Goal: Information Seeking & Learning: Learn about a topic

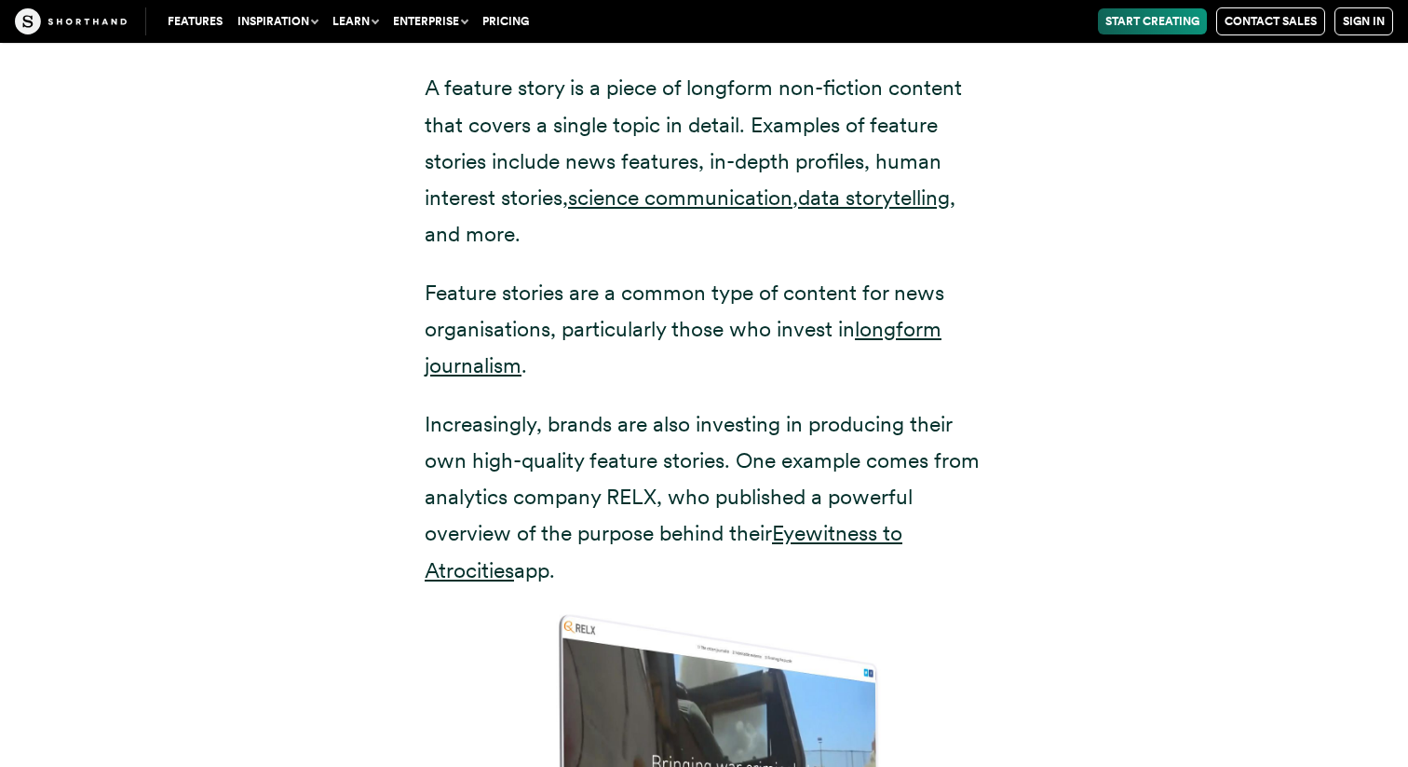
scroll to position [3704, 0]
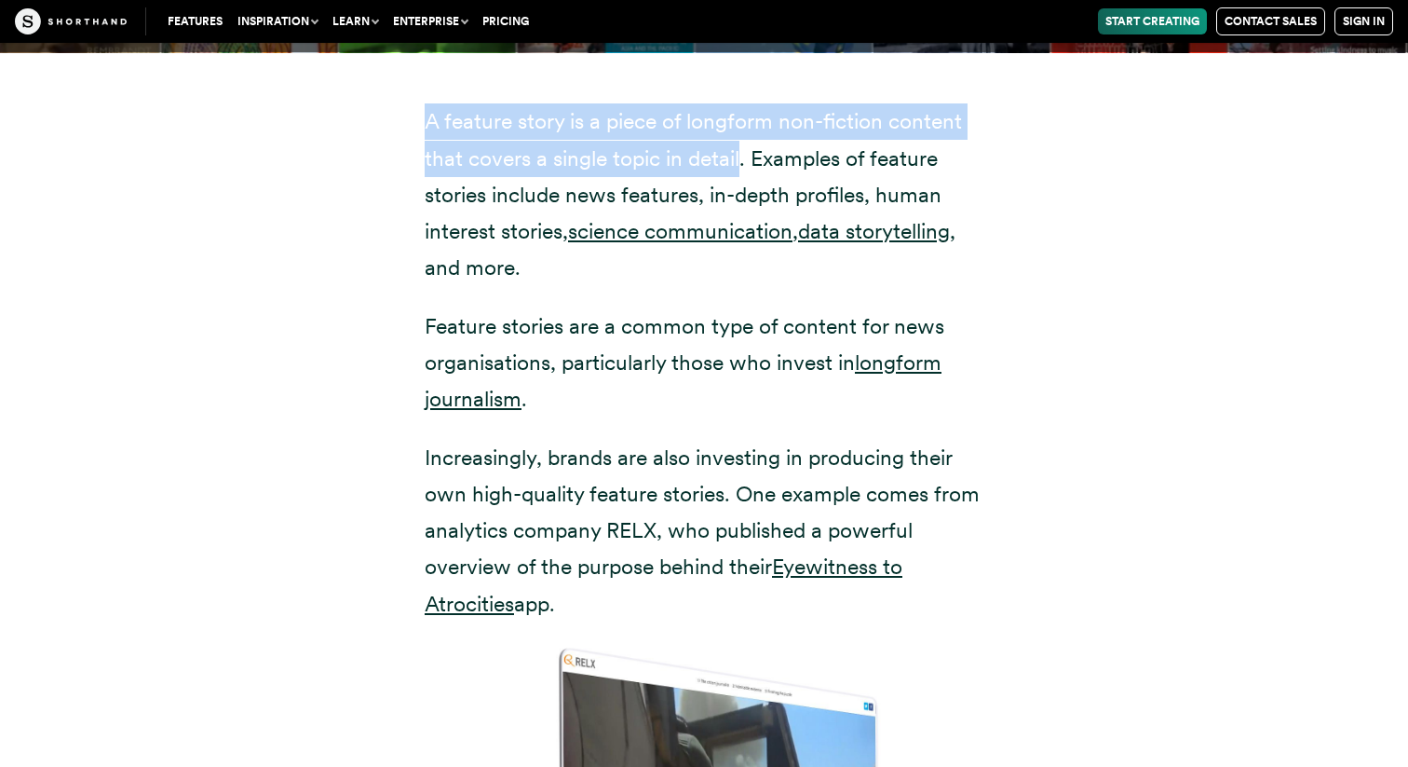
drag, startPoint x: 741, startPoint y: 121, endPoint x: 432, endPoint y: 78, distance: 312.2
click at [432, 103] on p "A feature story is a piece of longform non-fiction content that covers a single…" at bounding box center [704, 194] width 559 height 182
copy p "feature story is a piece of longform non-fiction content that covers a single t…"
drag, startPoint x: 417, startPoint y: 74, endPoint x: 741, endPoint y: 127, distance: 327.6
click at [741, 127] on div "A feature story is a piece of longform non-fiction content that covers a single…" at bounding box center [704, 628] width 633 height 1152
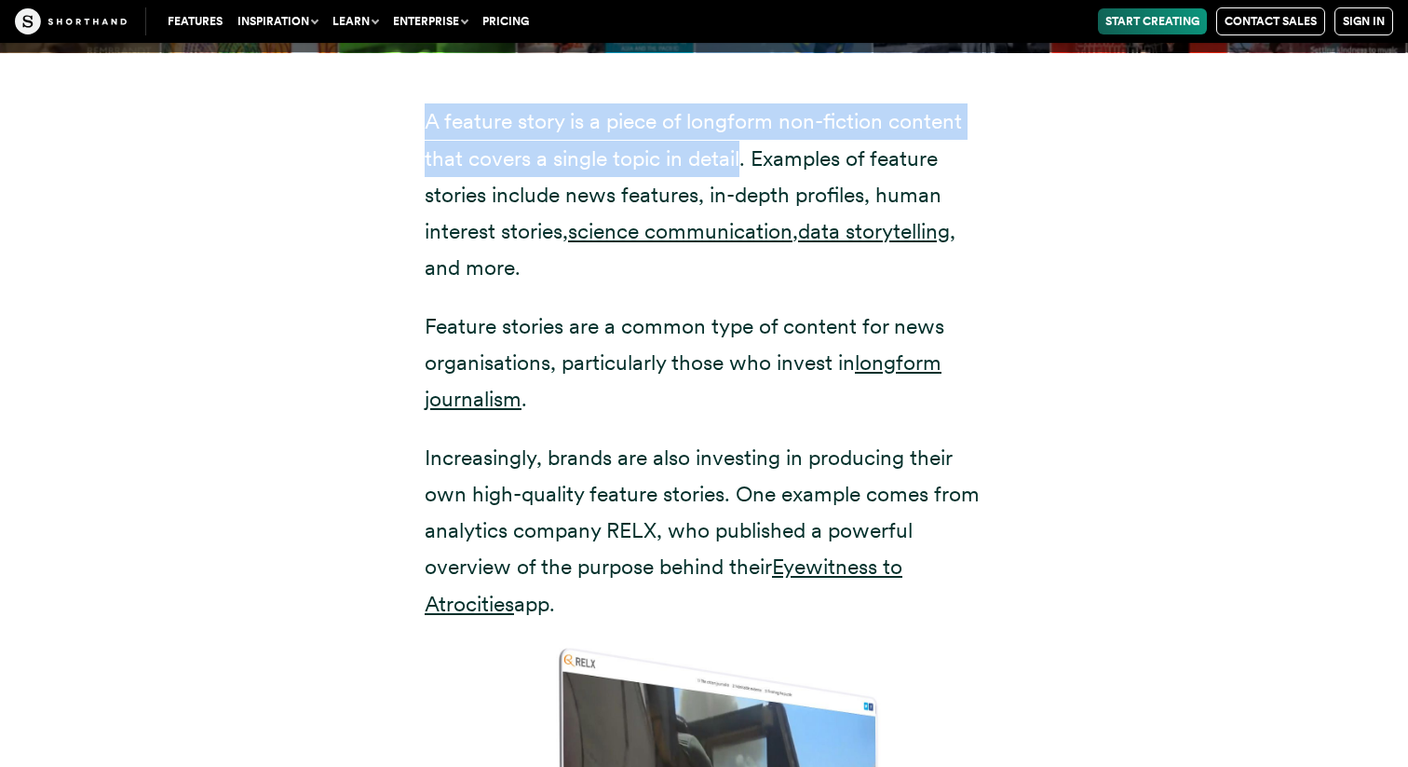
copy p "A feature story is a piece of longform non-fiction content that covers a single…"
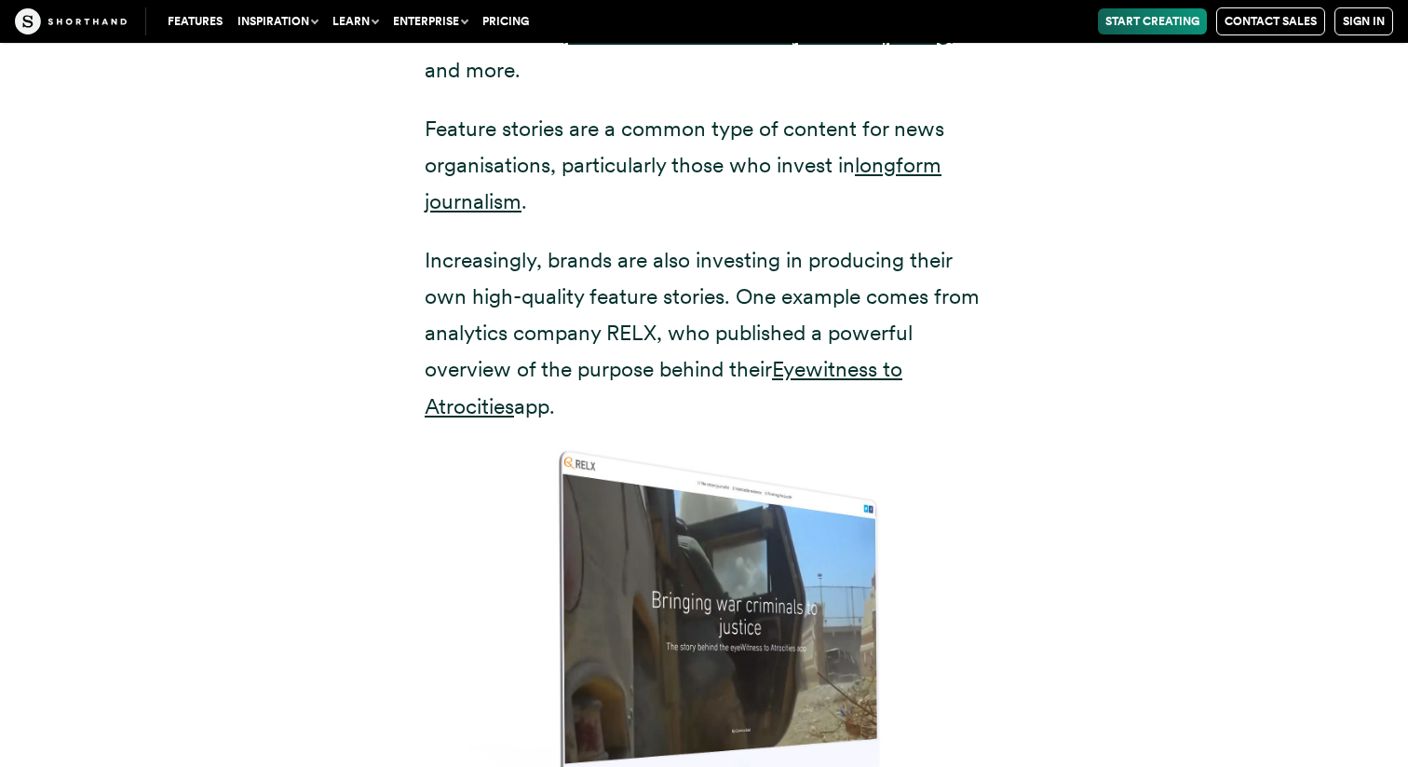
scroll to position [3911, 0]
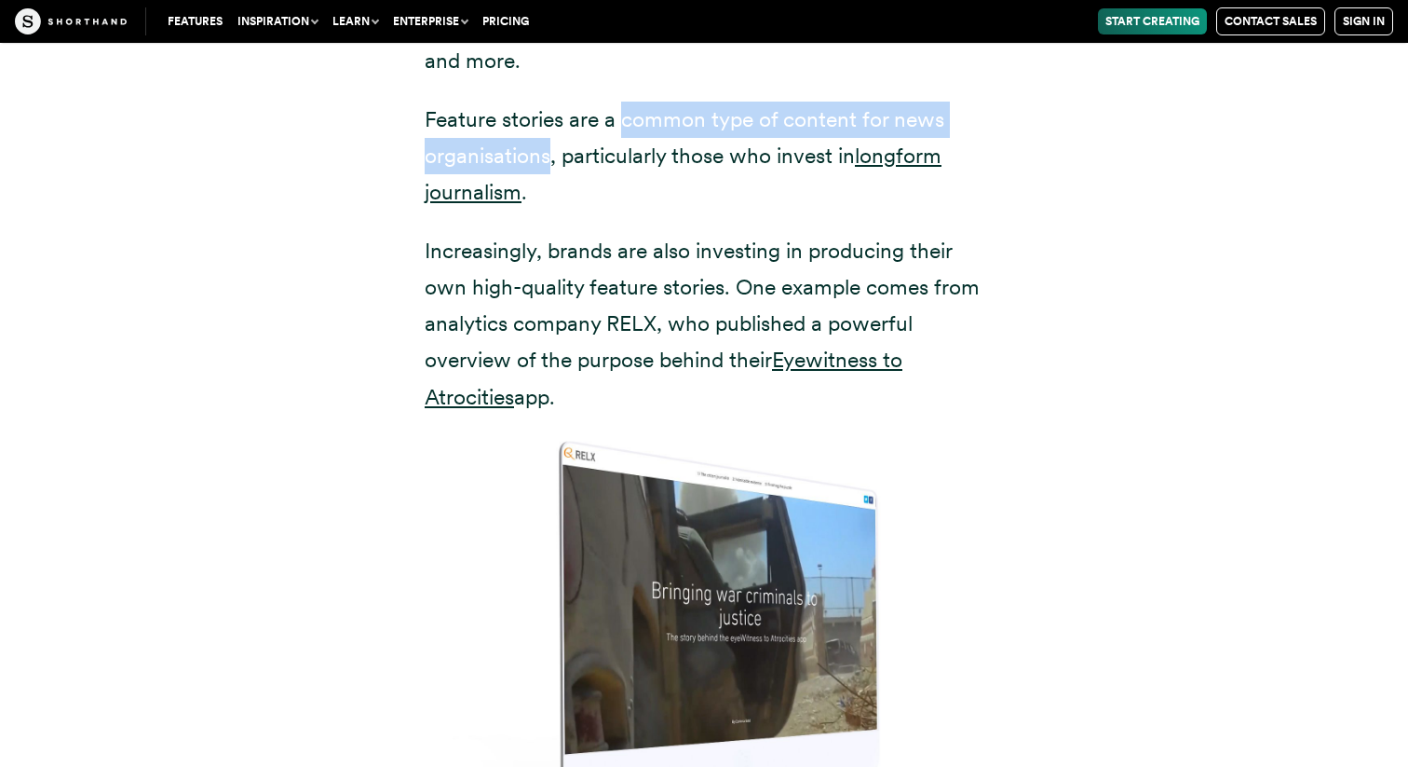
drag, startPoint x: 622, startPoint y: 84, endPoint x: 551, endPoint y: 117, distance: 79.2
click at [551, 117] on p "Feature stories are a common type of content for news organisations, particular…" at bounding box center [704, 156] width 559 height 109
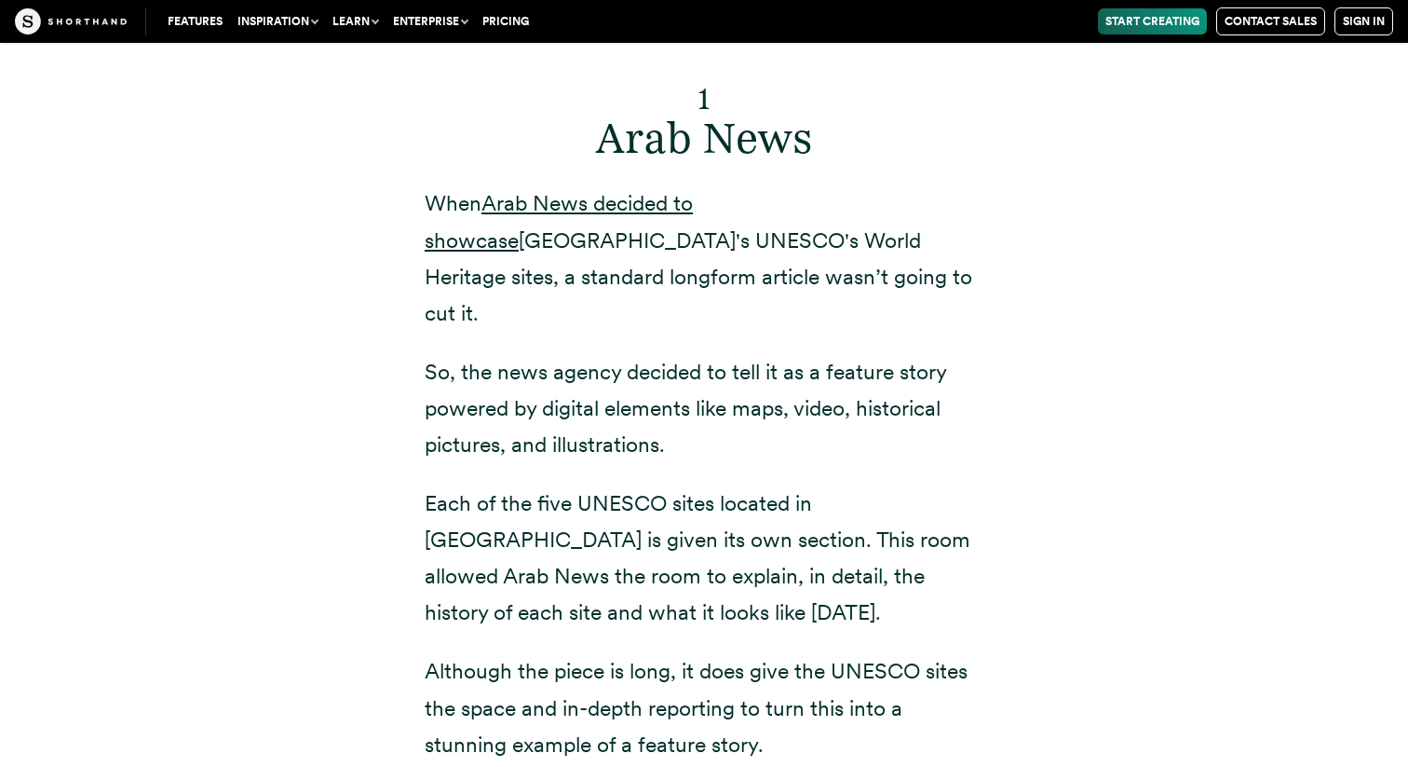
scroll to position [7021, 0]
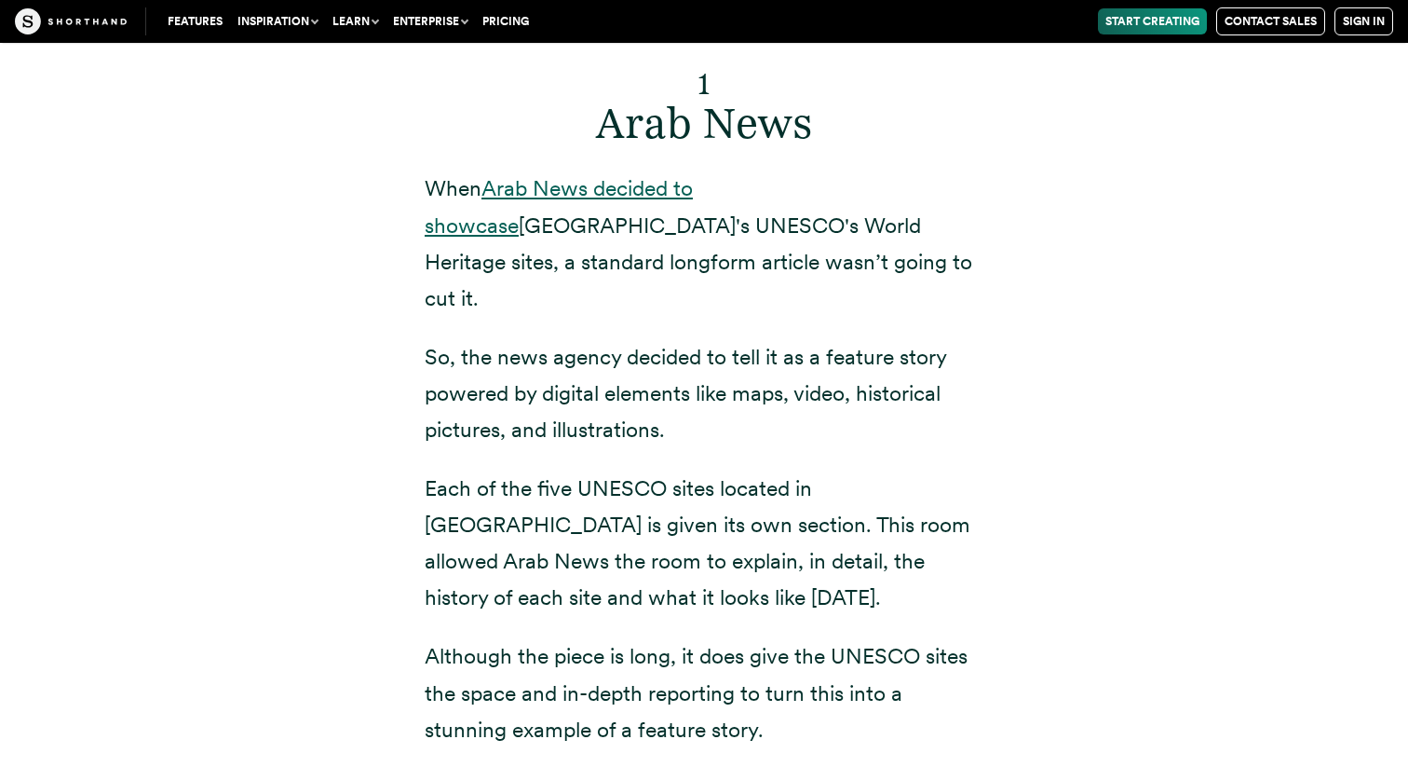
click at [632, 175] on link "Arab News decided to showcase" at bounding box center [559, 206] width 268 height 62
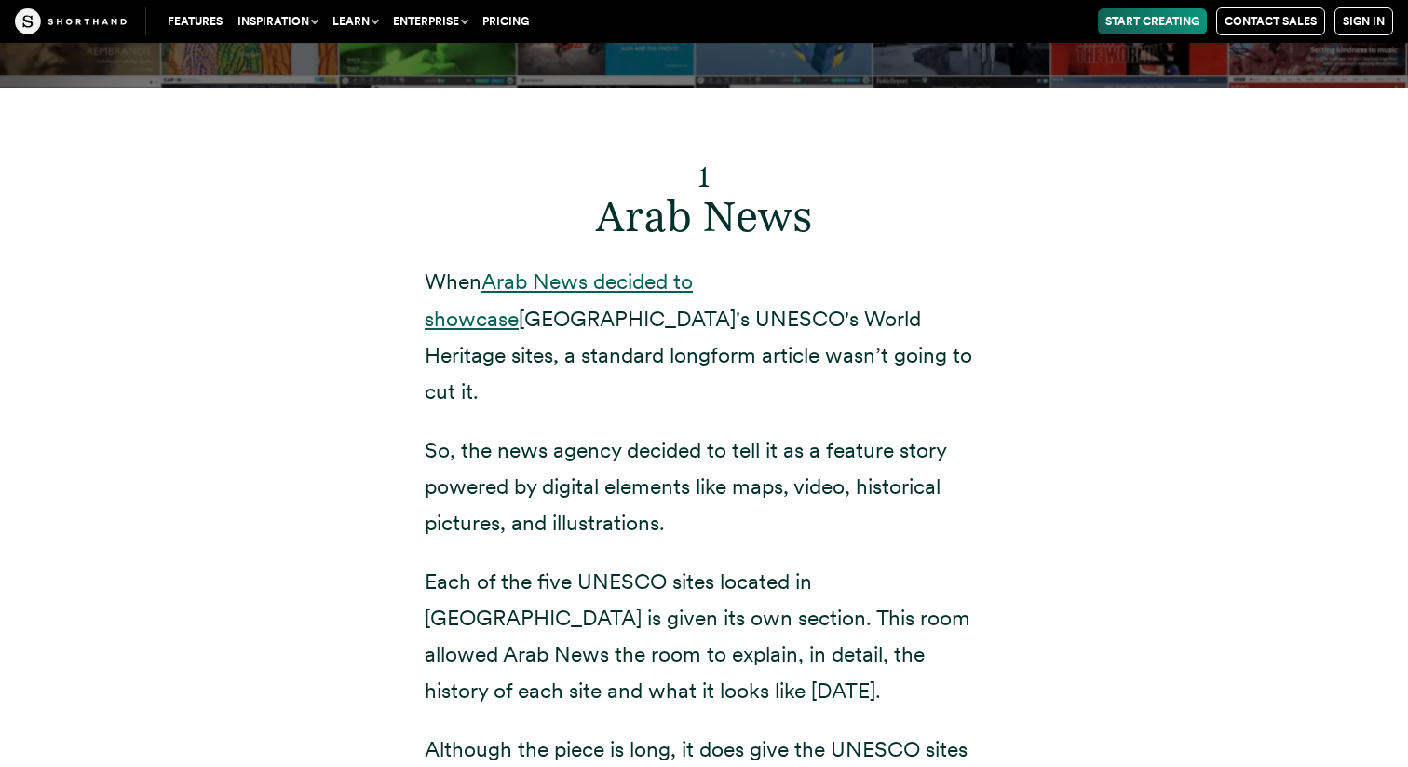
scroll to position [6919, 0]
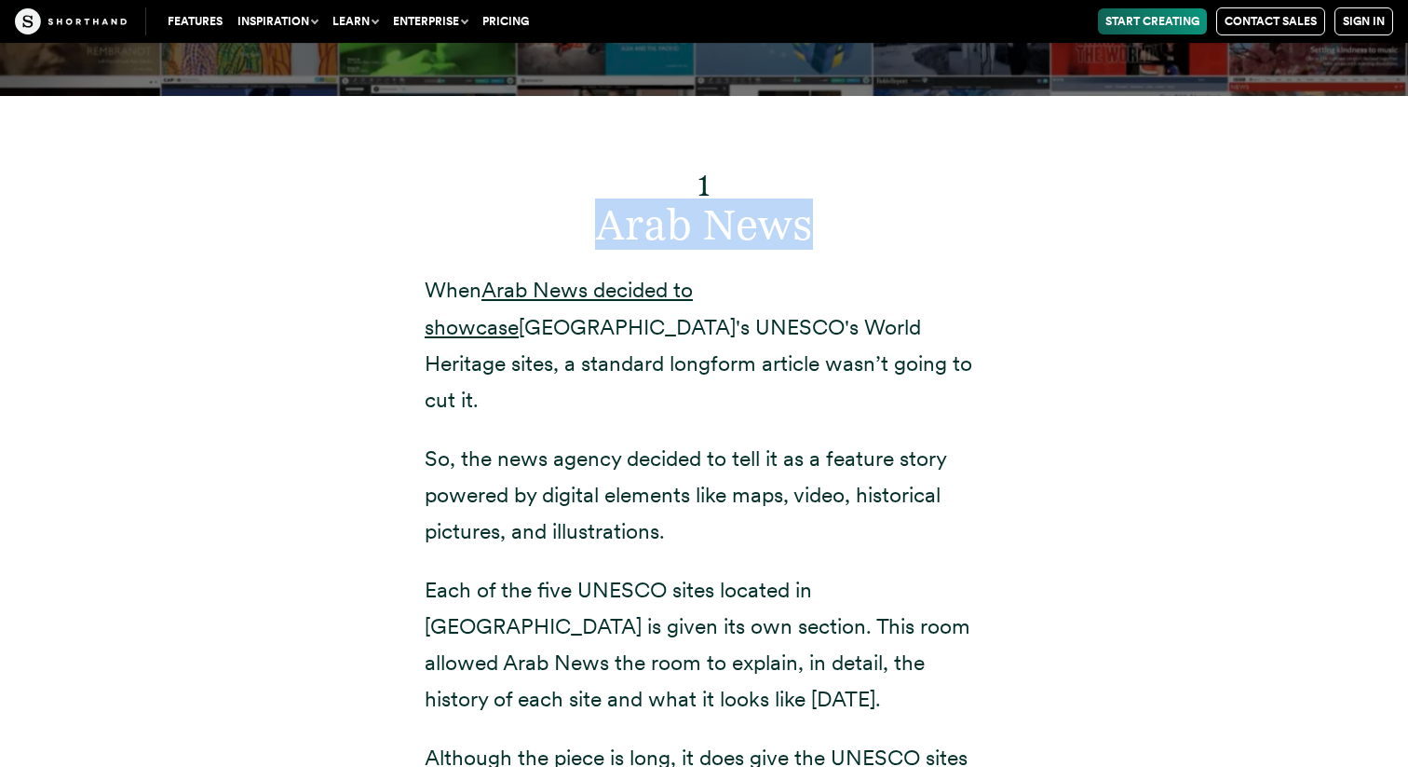
drag, startPoint x: 588, startPoint y: 180, endPoint x: 806, endPoint y: 199, distance: 218.9
click at [806, 199] on h2 "1 Arab News" at bounding box center [704, 198] width 559 height 102
copy h2 "Arab News"
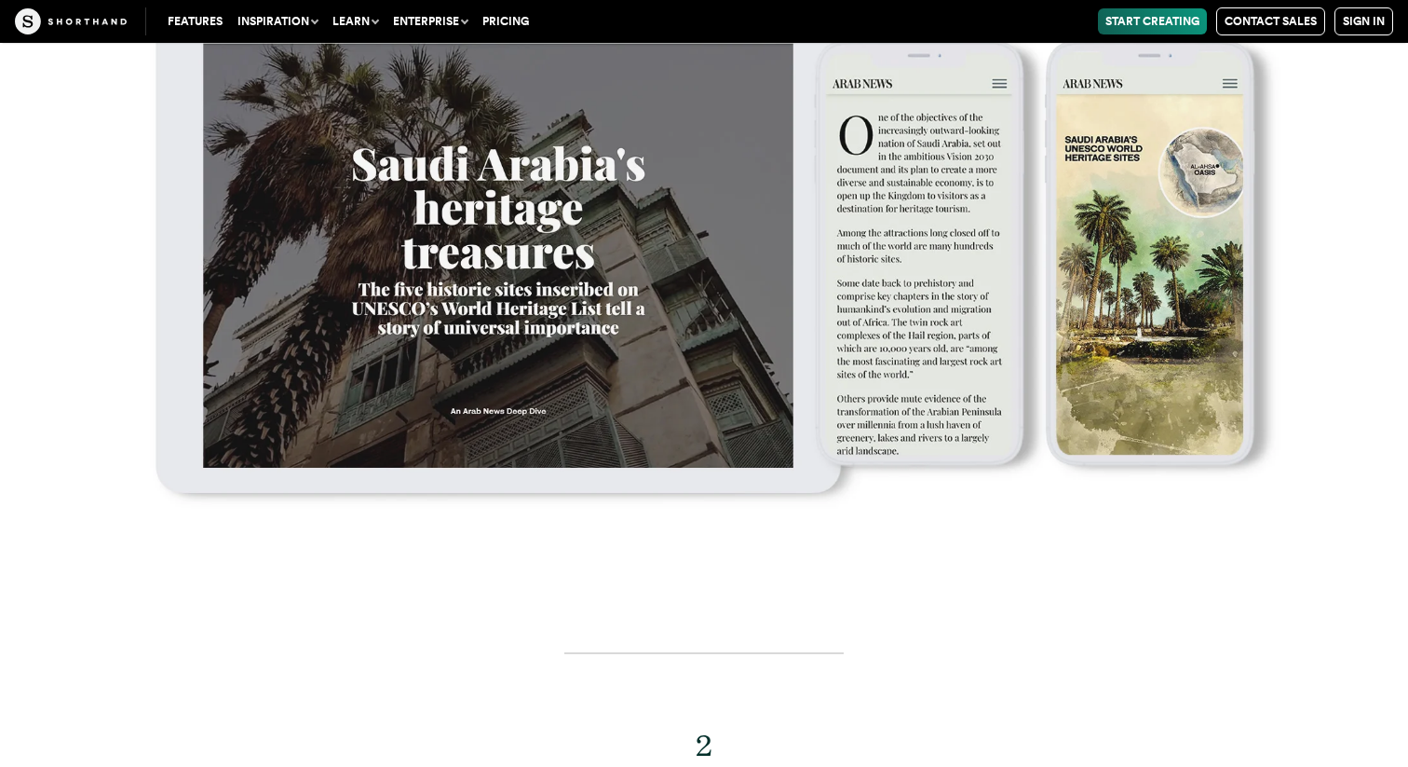
scroll to position [7875, 0]
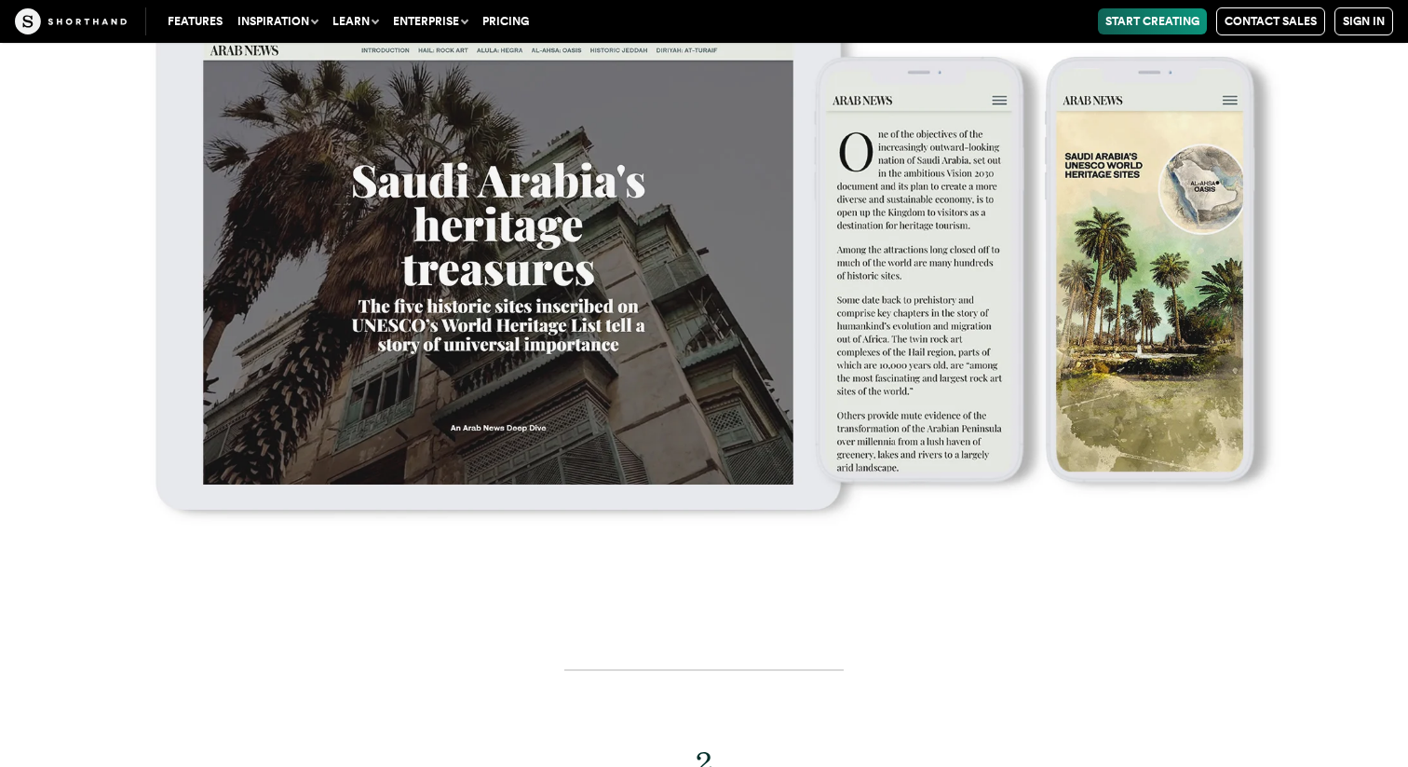
drag, startPoint x: 633, startPoint y: 327, endPoint x: 658, endPoint y: 214, distance: 115.3
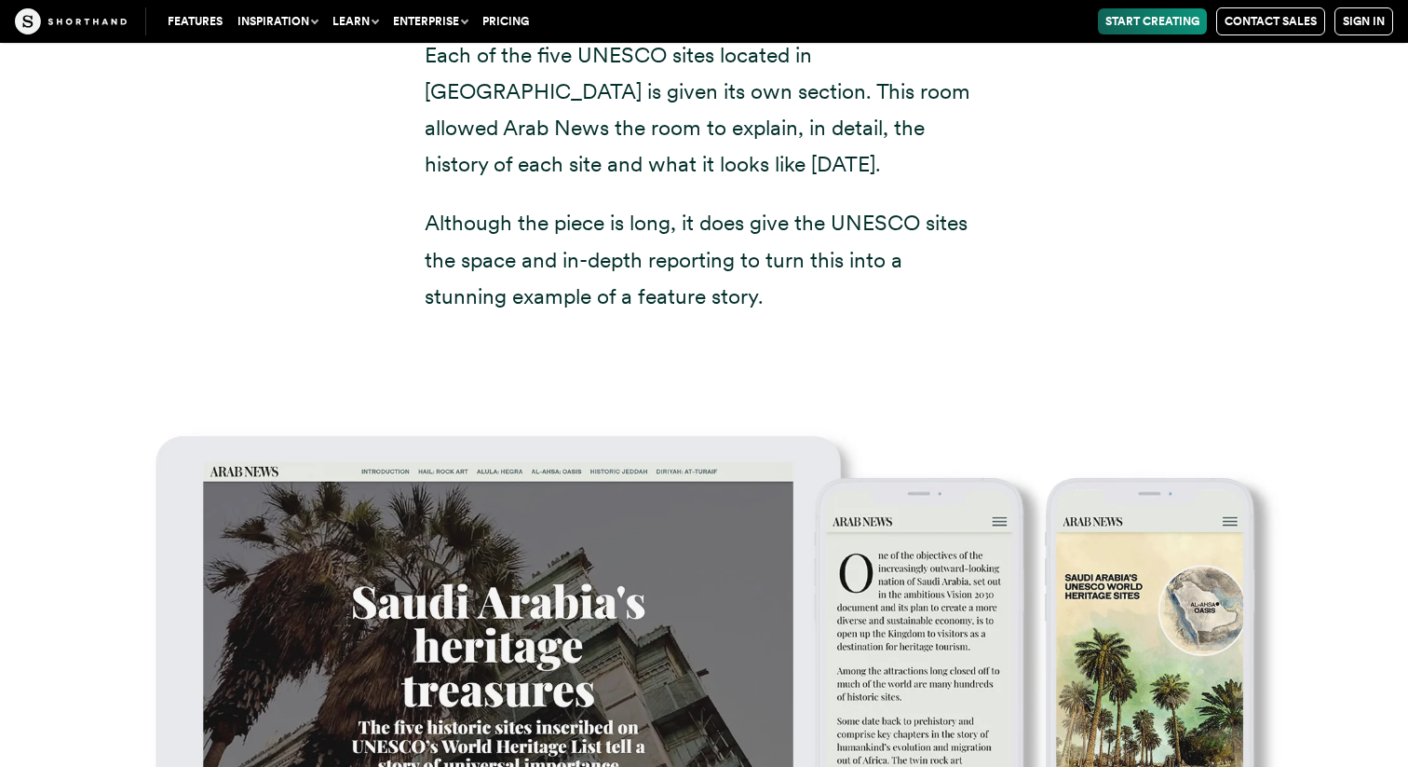
scroll to position [7434, 0]
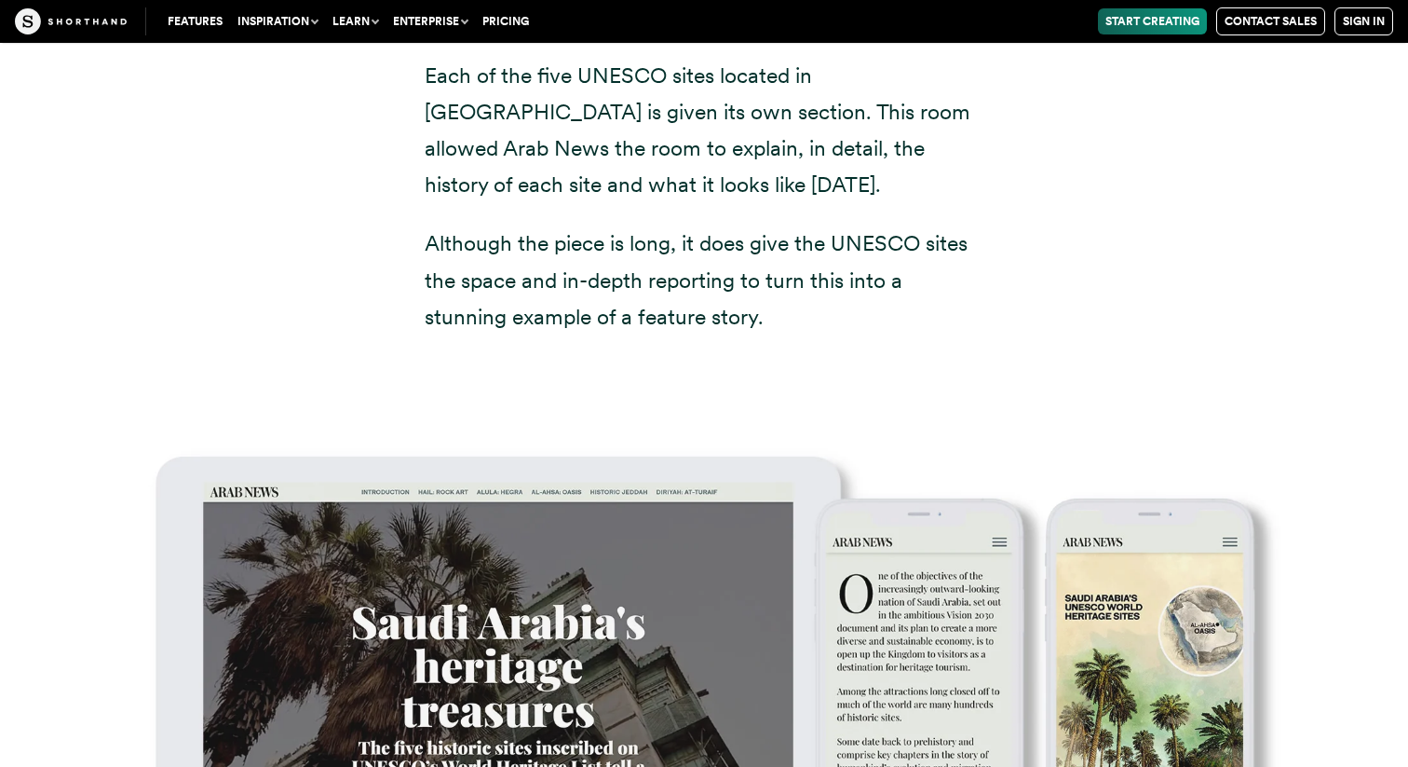
click at [573, 225] on p "Although the piece is long, it does give the UNESCO sites the space and in-dept…" at bounding box center [704, 279] width 559 height 109
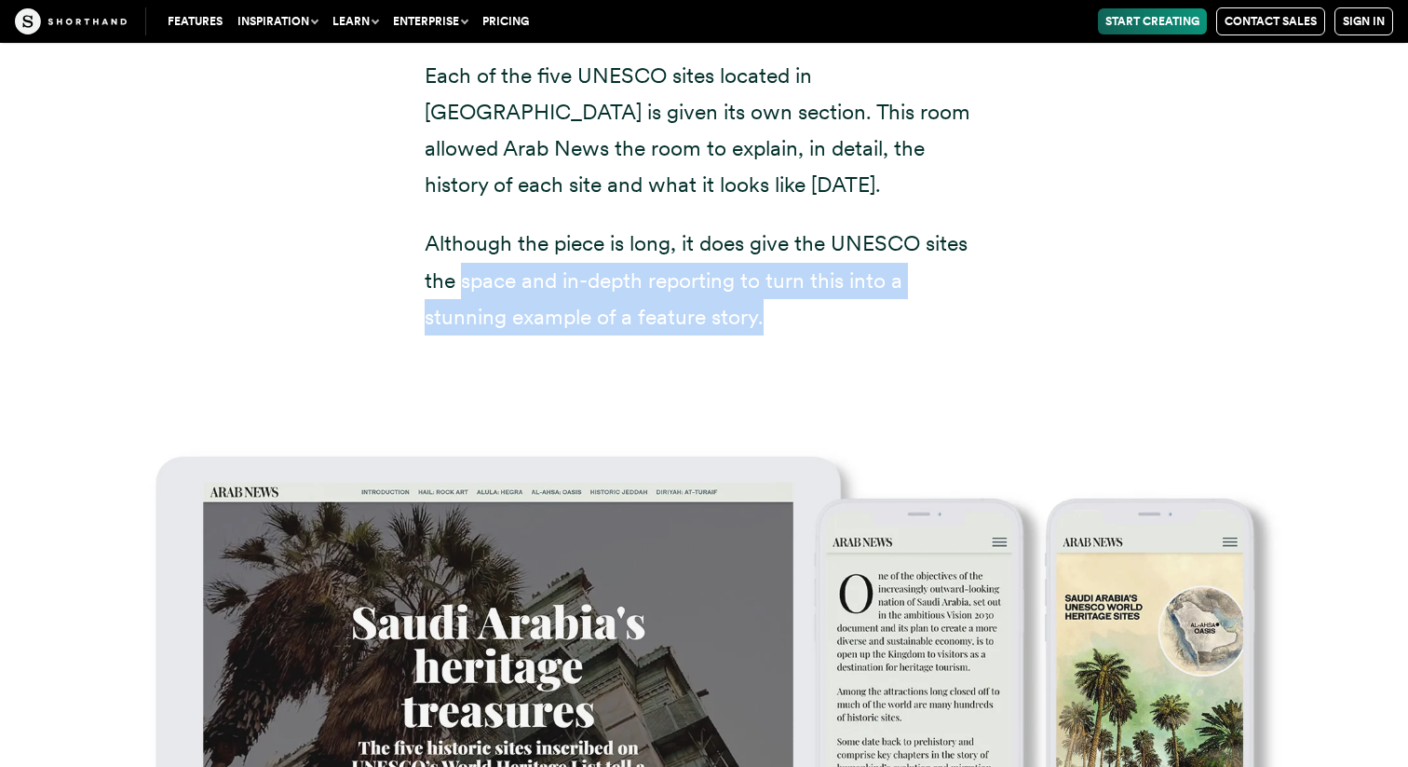
drag, startPoint x: 460, startPoint y: 206, endPoint x: 782, endPoint y: 239, distance: 324.0
click at [782, 239] on p "Although the piece is long, it does give the UNESCO sites the space and in-dept…" at bounding box center [704, 279] width 559 height 109
copy p "space and in-depth reporting to turn this into a stunning example of a feature …"
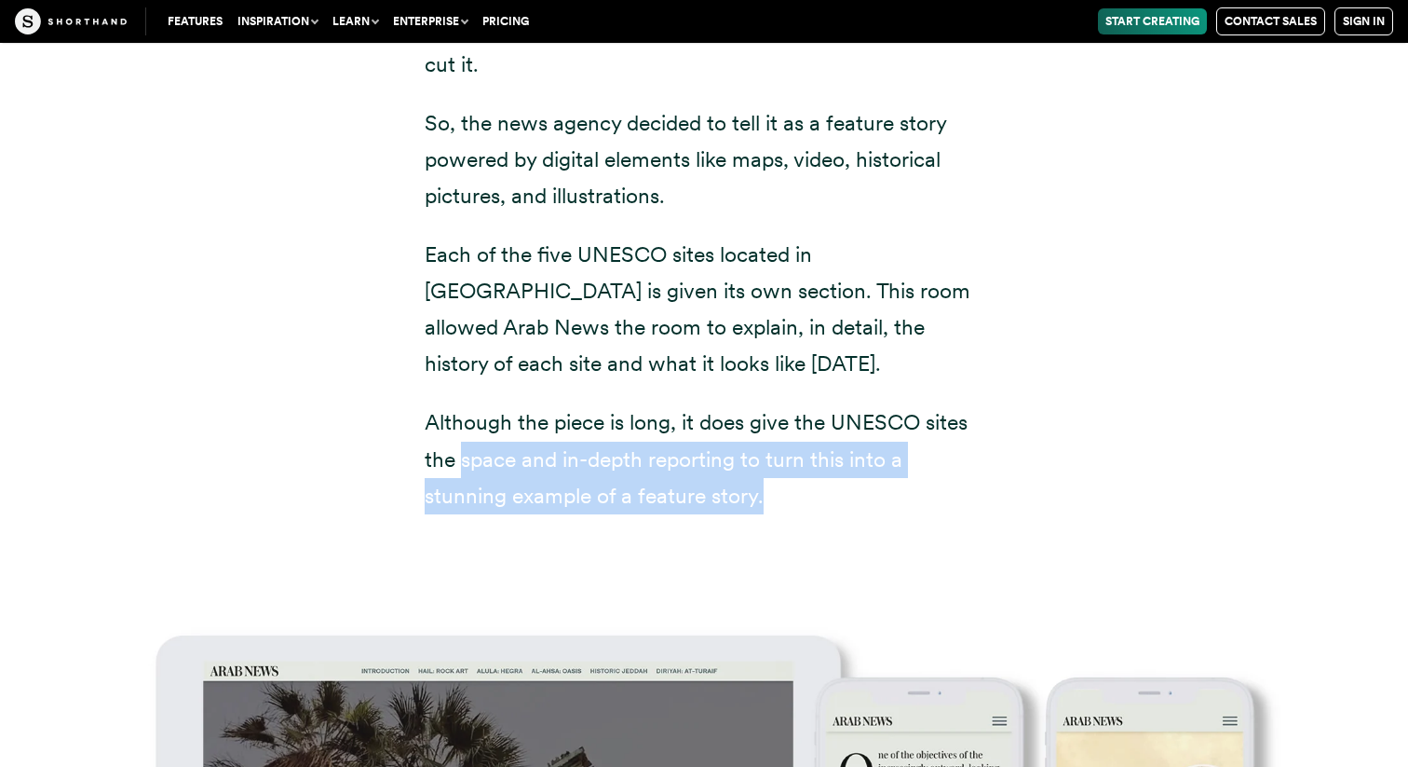
scroll to position [7244, 0]
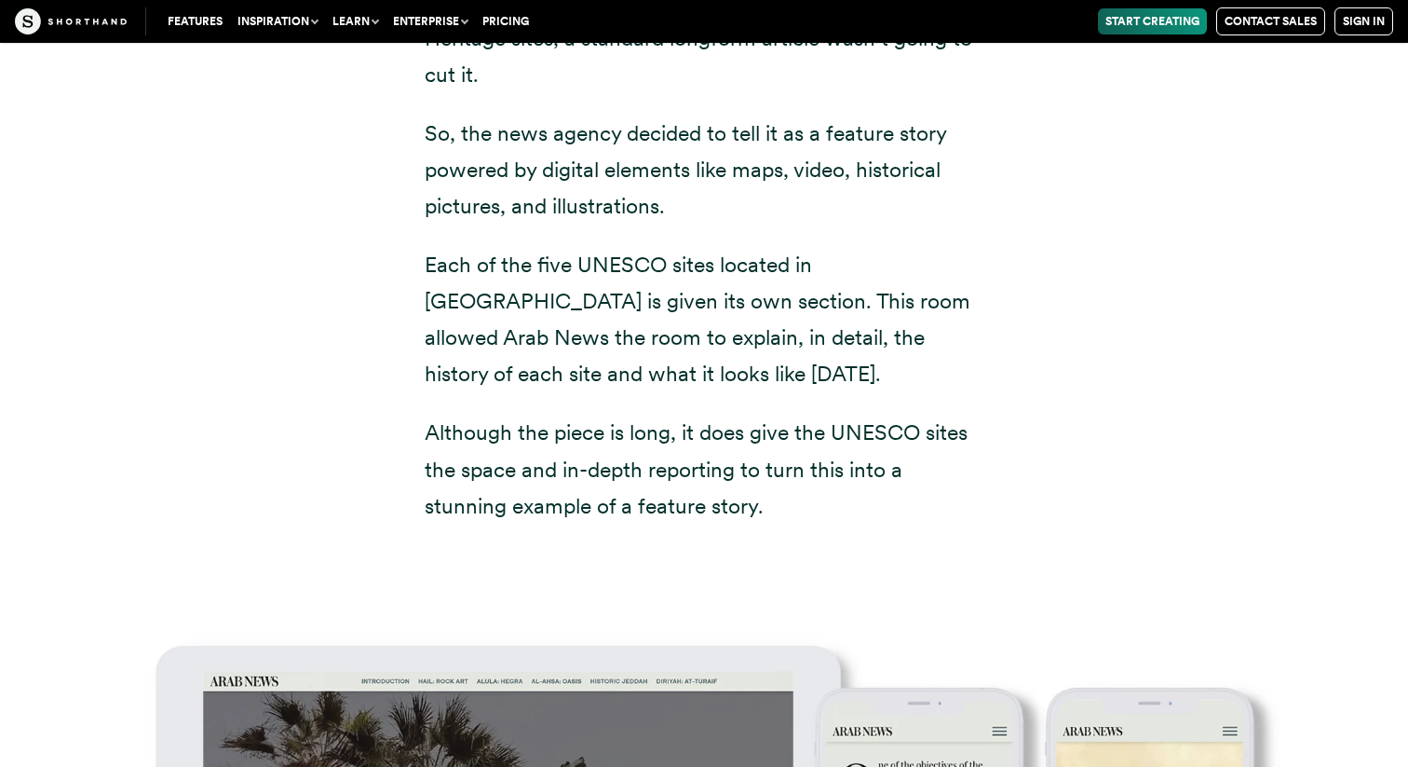
click at [725, 299] on p "Each of the five UNESCO sites located in [GEOGRAPHIC_DATA] is given its own sec…" at bounding box center [704, 319] width 559 height 145
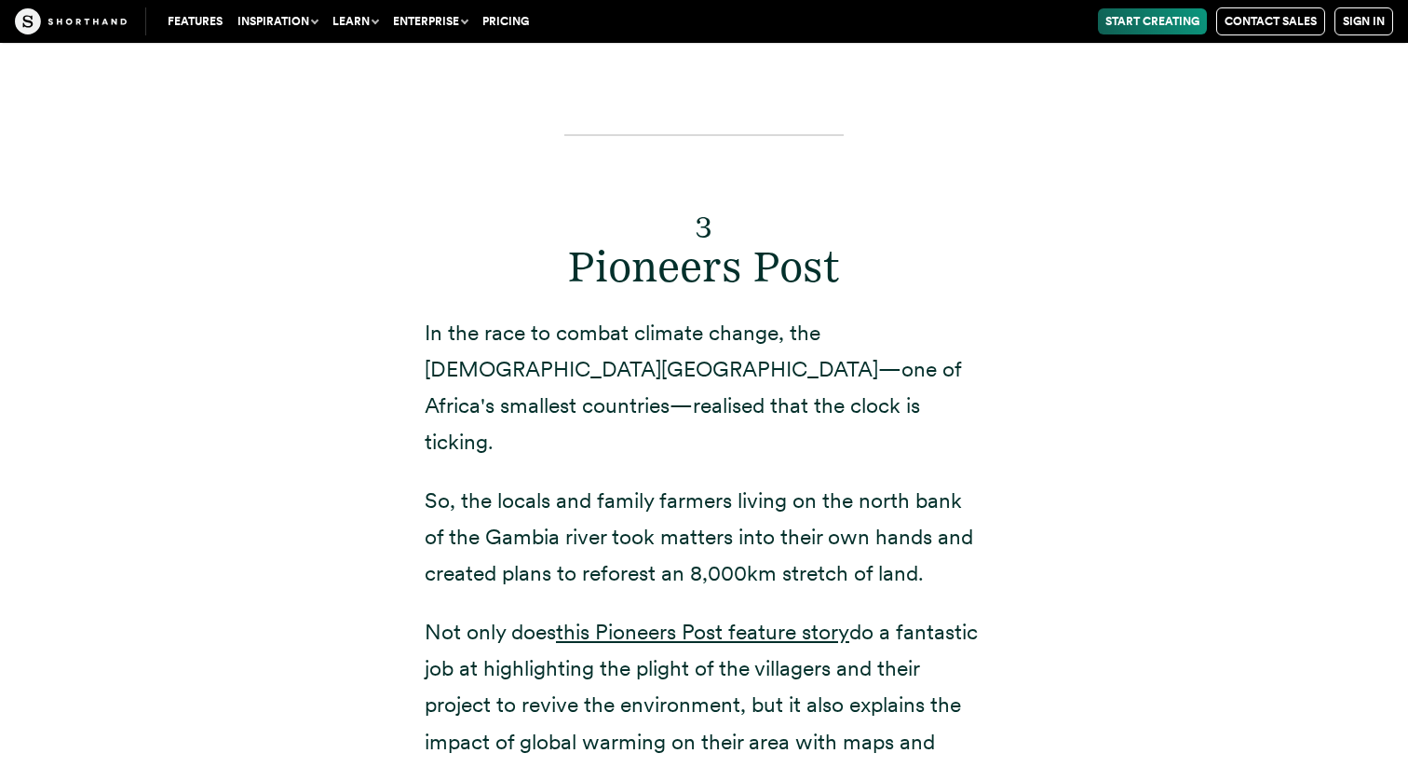
scroll to position [10043, 0]
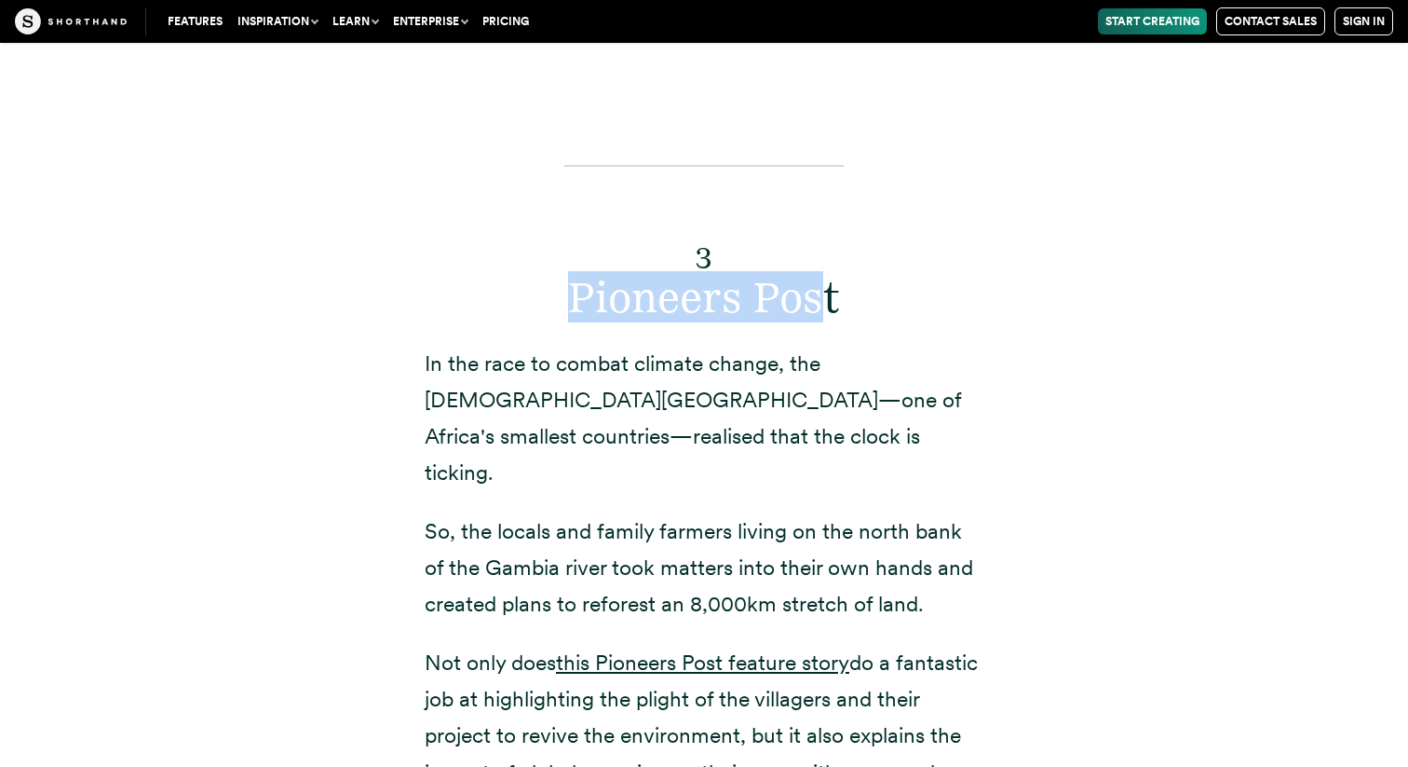
drag, startPoint x: 551, startPoint y: 181, endPoint x: 823, endPoint y: 186, distance: 272.1
click at [823, 220] on h2 "3 Pioneers Post" at bounding box center [704, 271] width 559 height 102
click at [755, 649] on link "this Pioneers Post feature story" at bounding box center [702, 662] width 293 height 26
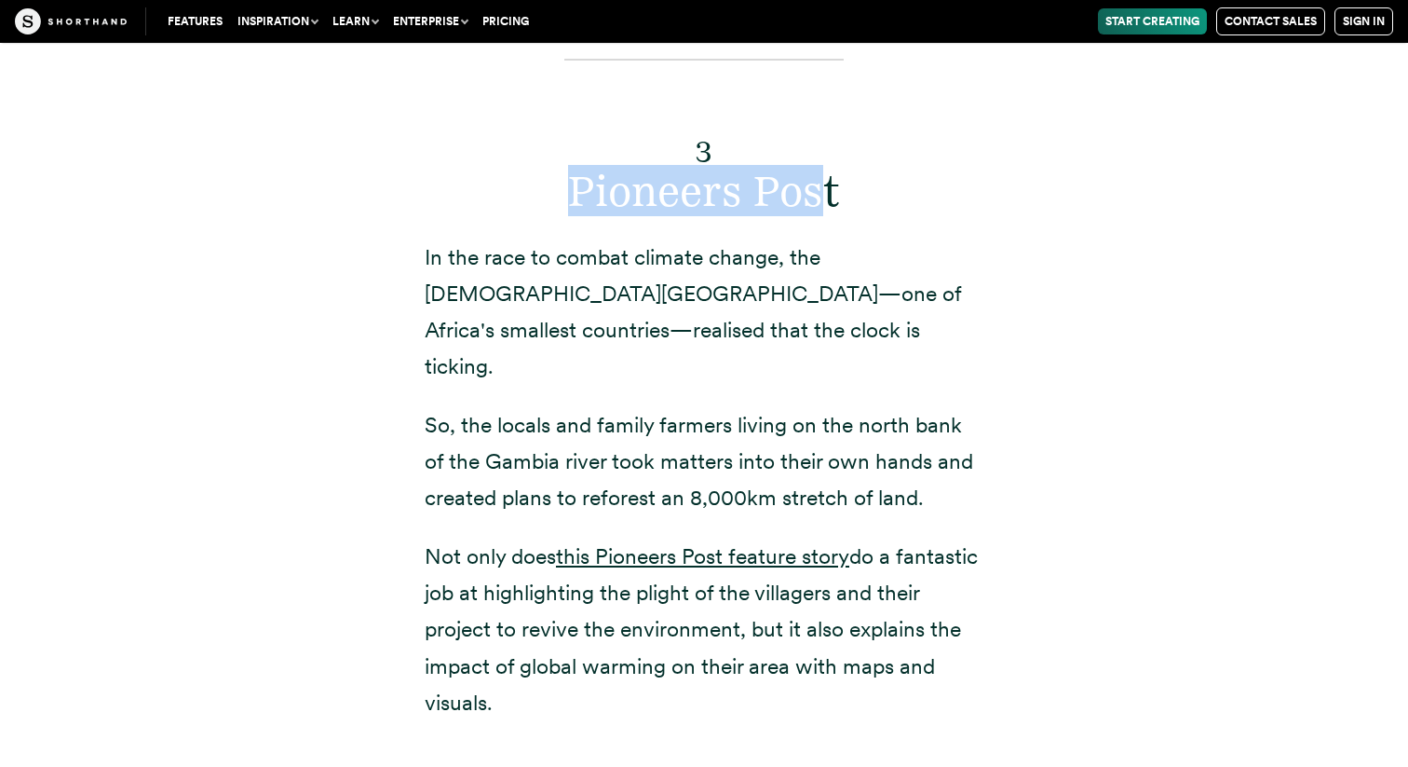
scroll to position [10185, 0]
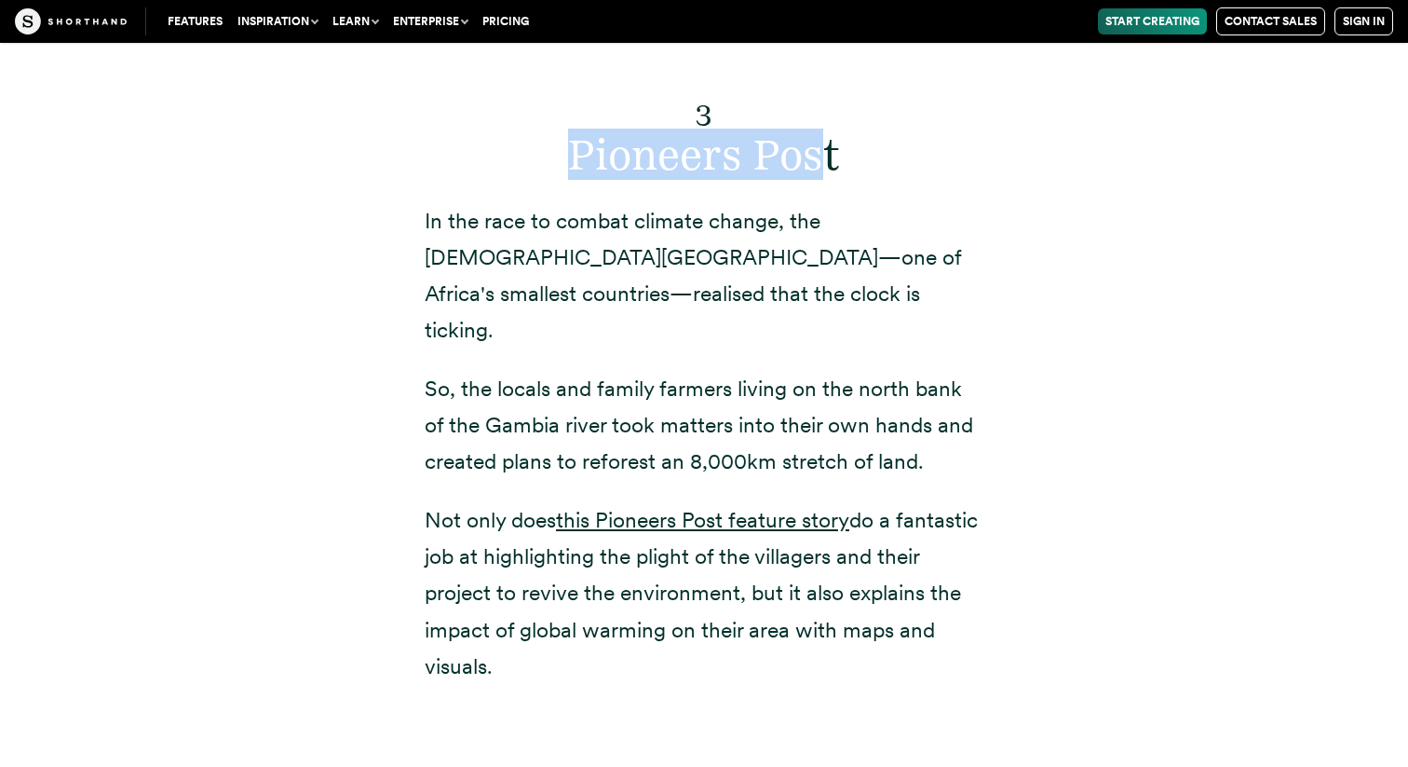
drag, startPoint x: 572, startPoint y: 407, endPoint x: 667, endPoint y: 512, distance: 141.8
click at [667, 512] on p "Not only does this Pioneers Post feature story do a fantastic job at highlighti…" at bounding box center [704, 593] width 559 height 182
copy p "highlighting the plight of the villagers and their project to revive the enviro…"
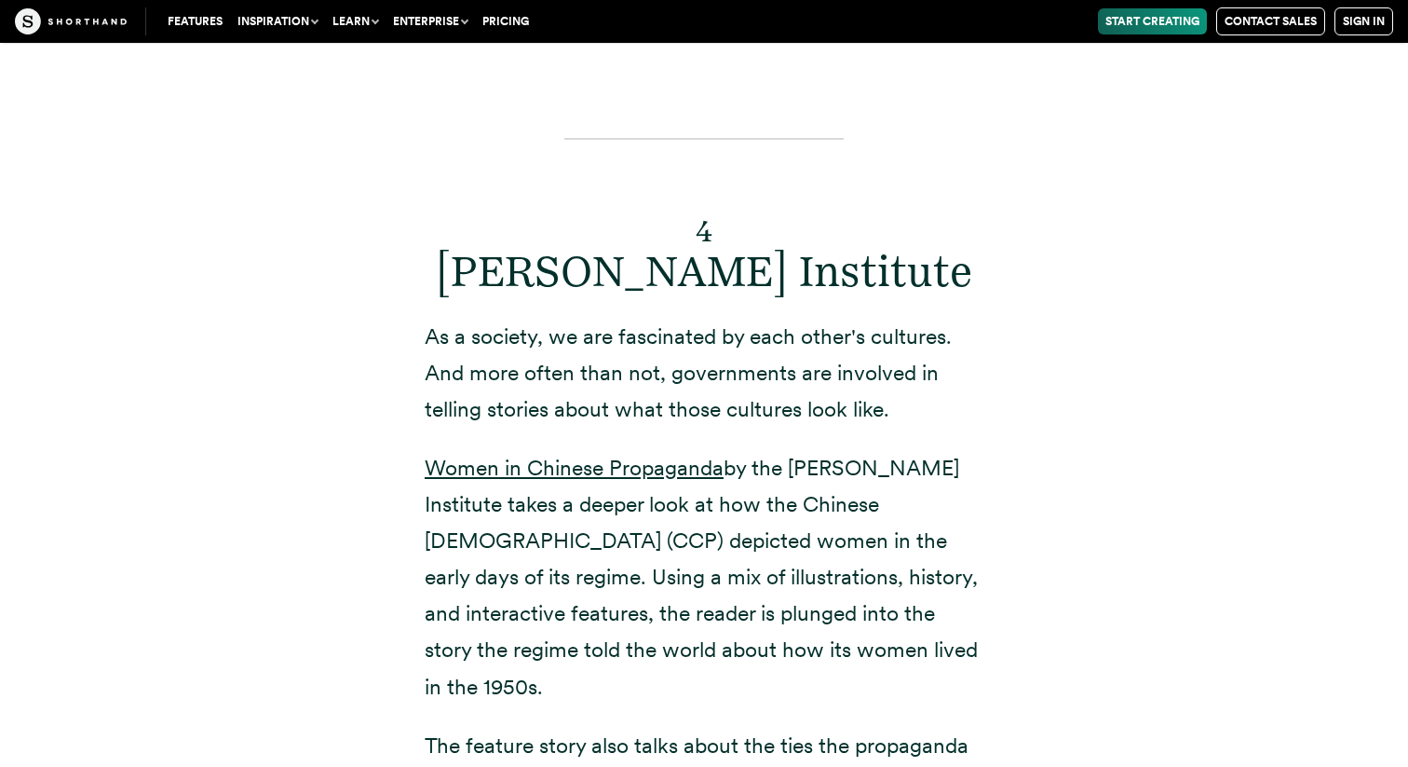
scroll to position [11552, 0]
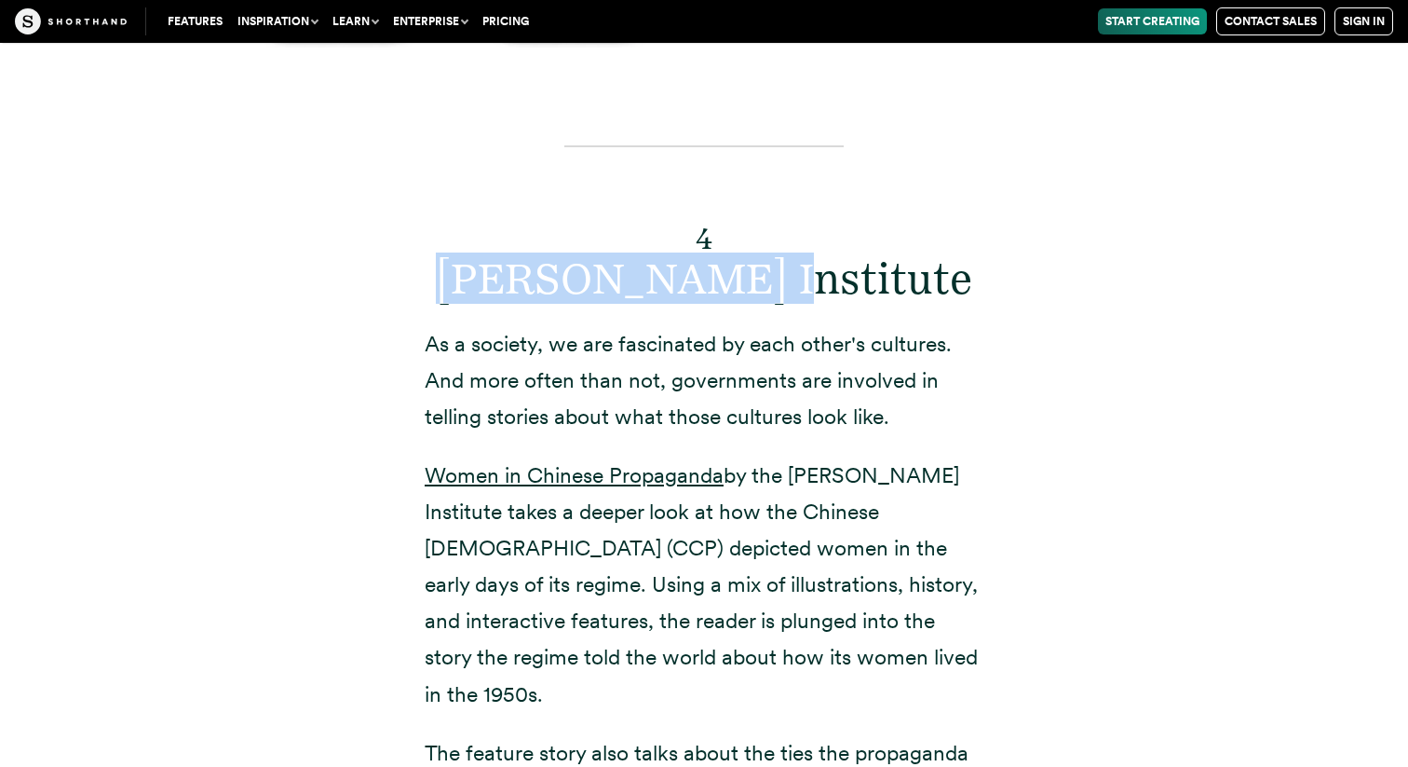
drag, startPoint x: 529, startPoint y: 125, endPoint x: 849, endPoint y: 121, distance: 319.5
click at [849, 200] on h2 "4 [PERSON_NAME] Institute" at bounding box center [704, 251] width 559 height 102
click at [638, 462] on link "Women in Chinese Propaganda" at bounding box center [574, 475] width 299 height 26
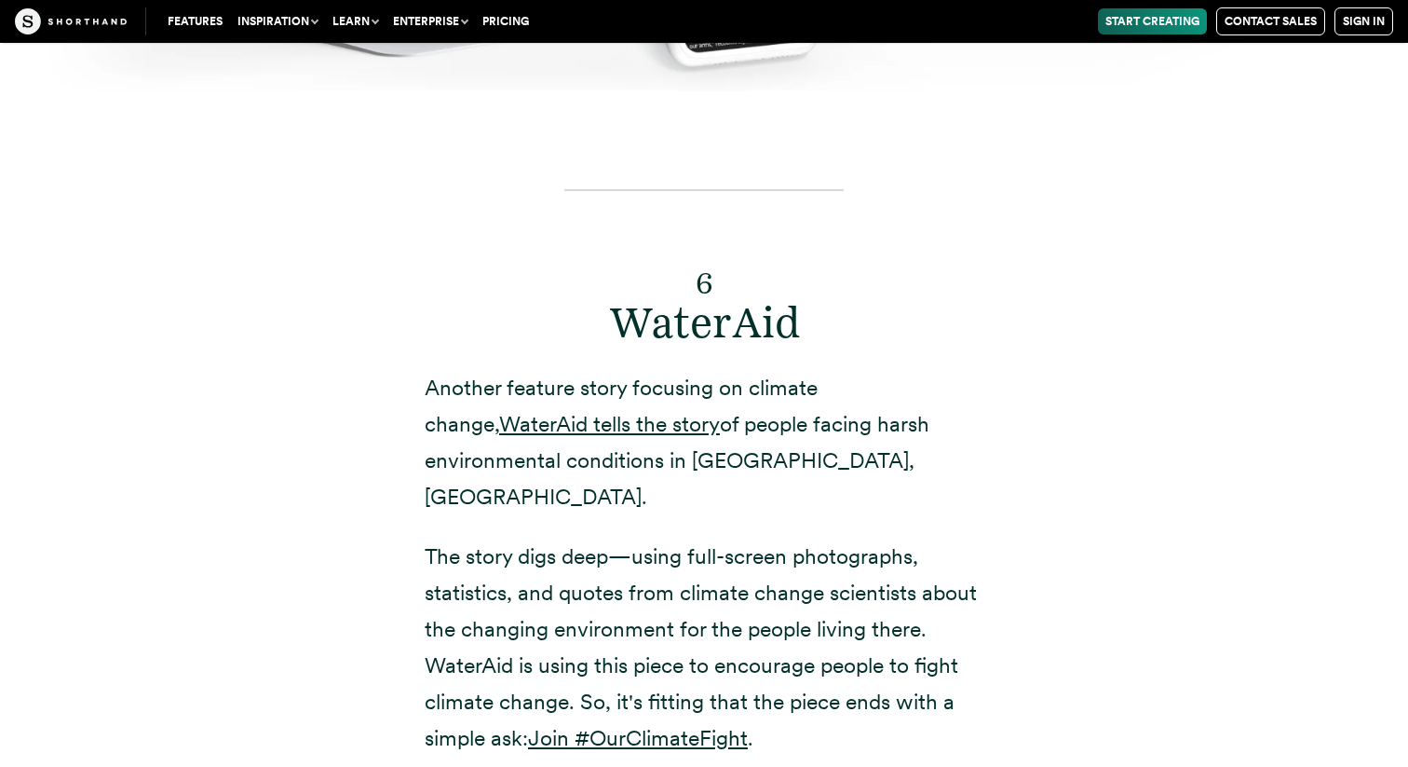
scroll to position [15186, 0]
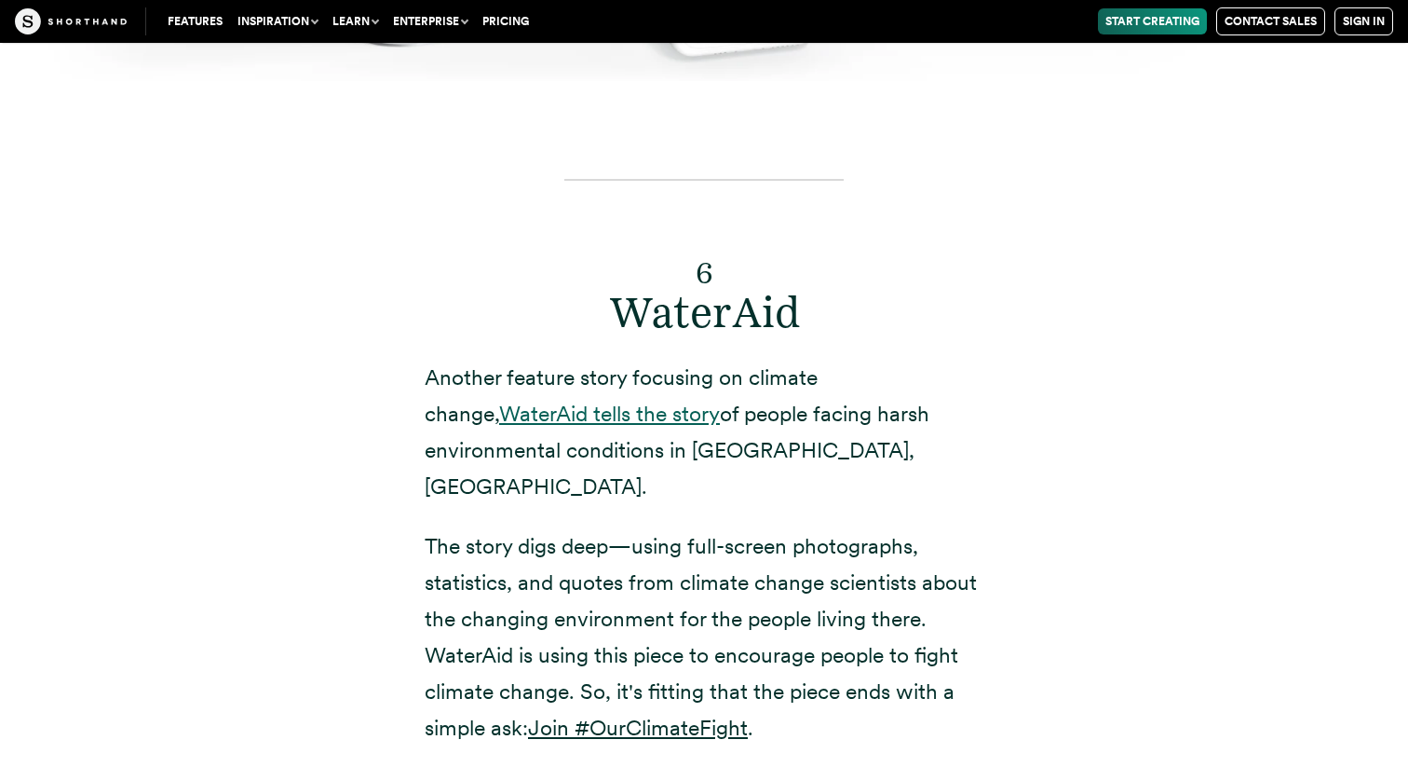
click at [540, 401] on link "WaterAid tells the story" at bounding box center [609, 414] width 221 height 26
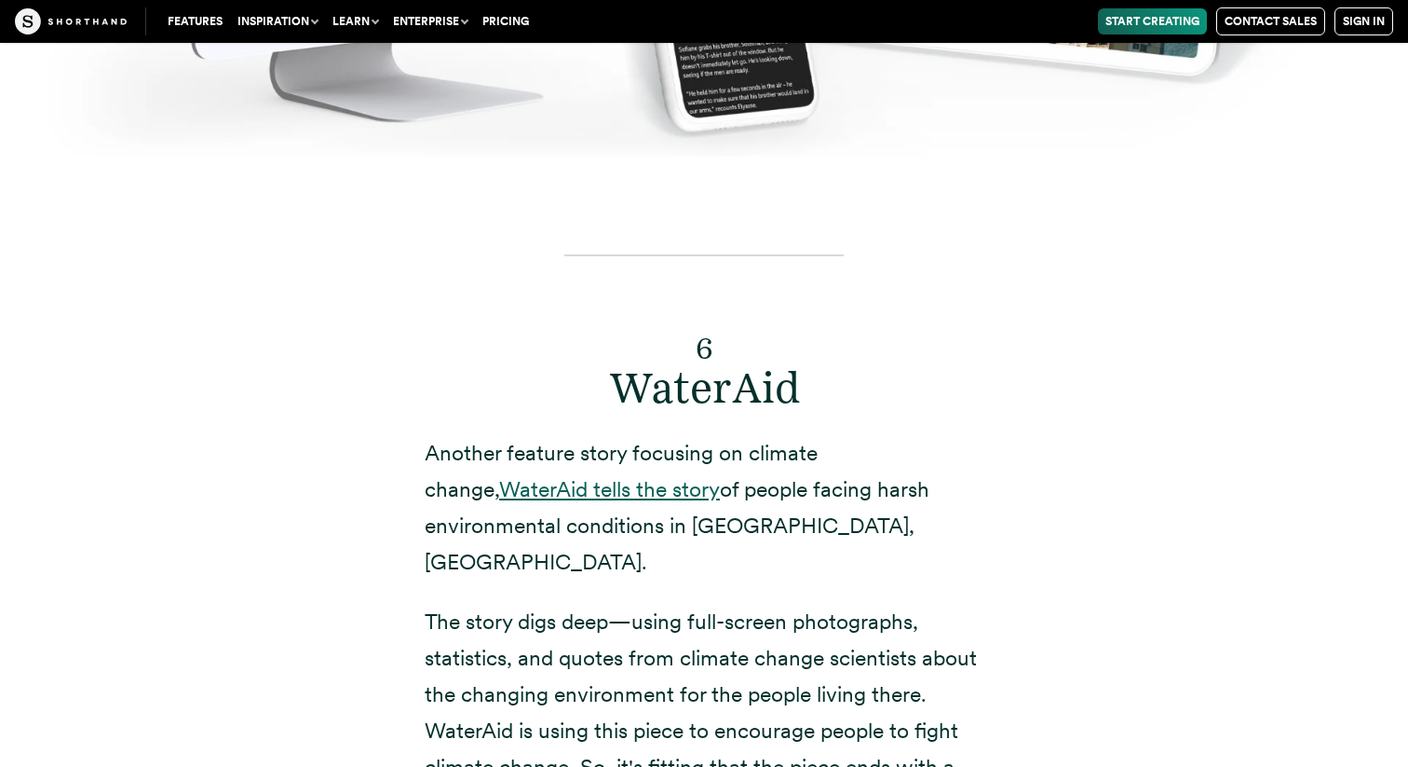
scroll to position [15111, 0]
click at [549, 475] on link "WaterAid tells the story" at bounding box center [609, 488] width 221 height 26
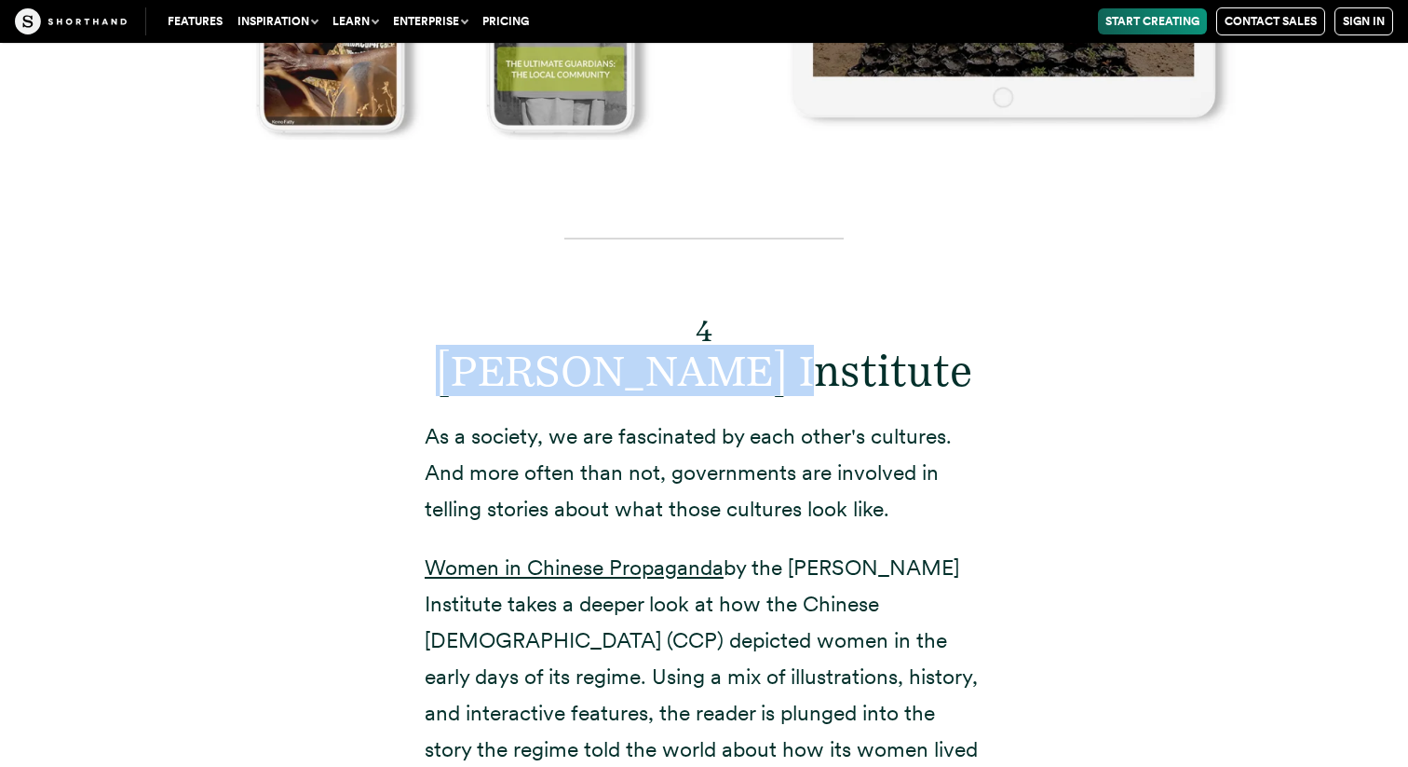
scroll to position [11454, 0]
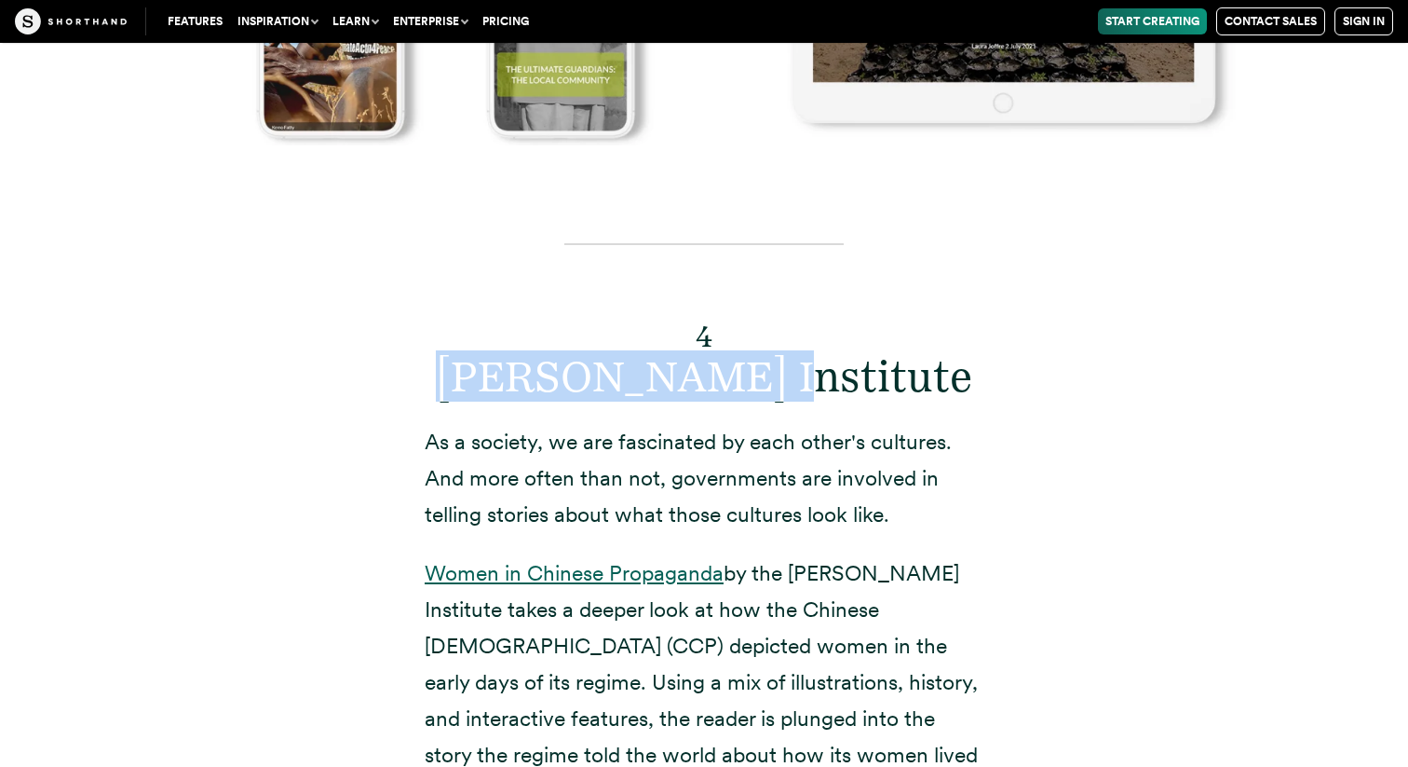
click at [632, 560] on link "Women in Chinese Propaganda" at bounding box center [574, 573] width 299 height 26
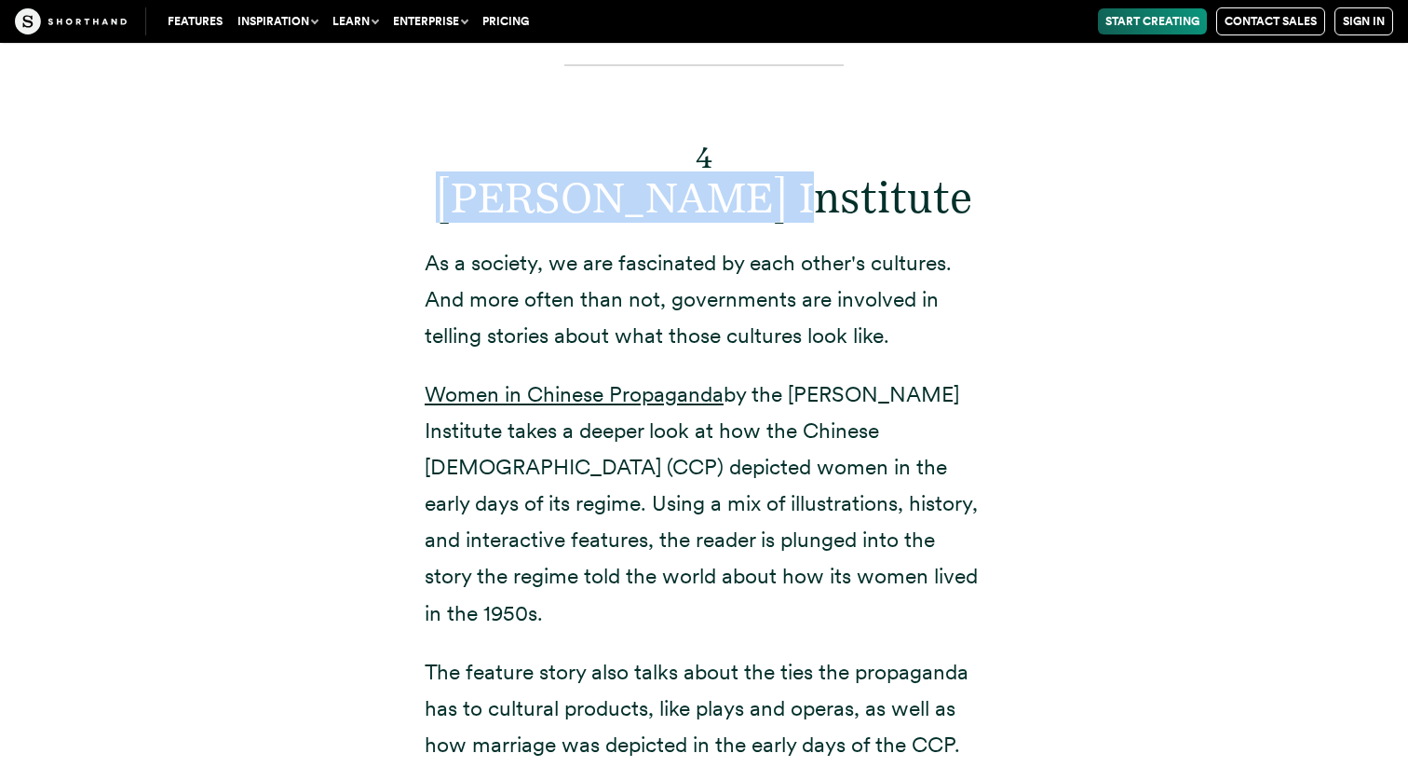
scroll to position [11631, 0]
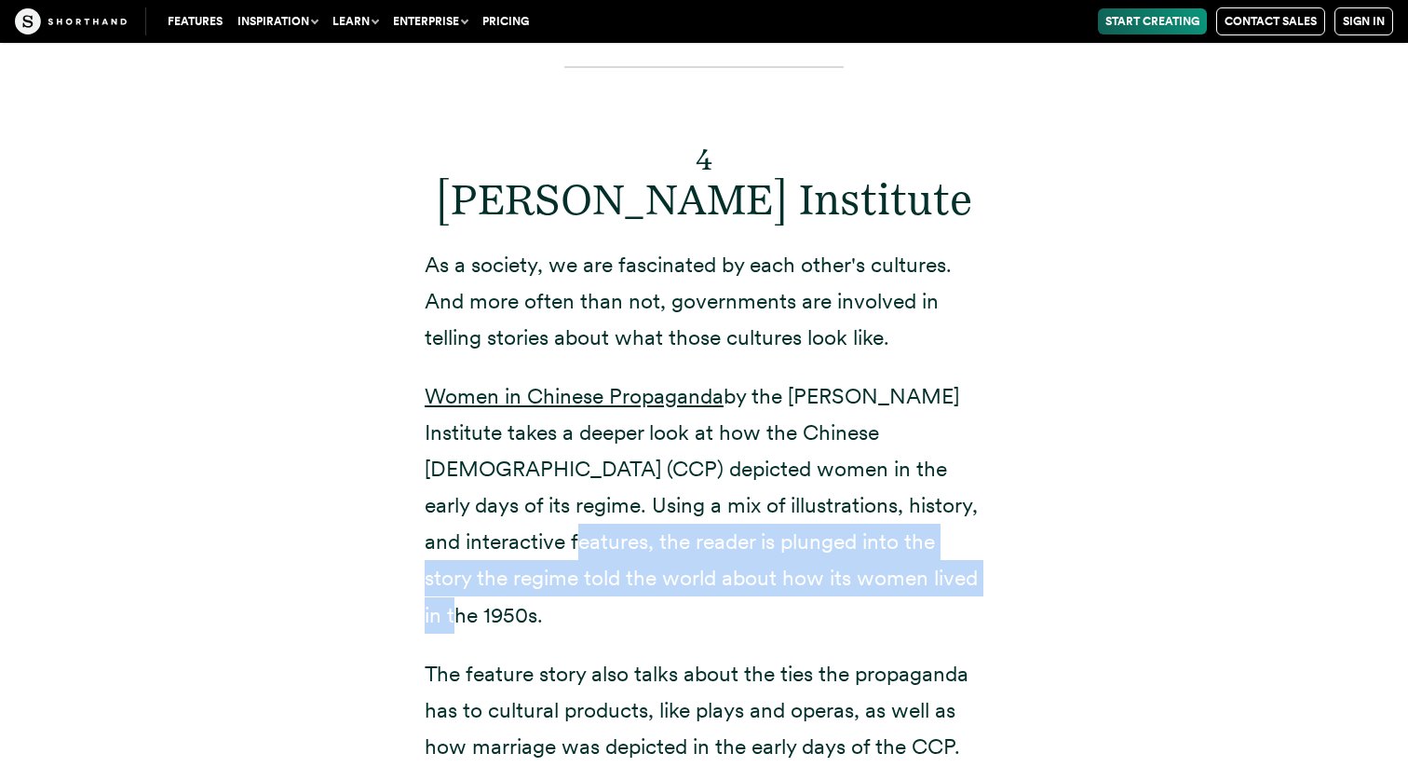
drag, startPoint x: 512, startPoint y: 393, endPoint x: 940, endPoint y: 434, distance: 429.5
click at [940, 434] on p "Women in Chinese Propaganda by the [PERSON_NAME] Institute takes a deeper look …" at bounding box center [704, 505] width 559 height 255
copy p "the reader is plunged into the story the regime told the world about how its wo…"
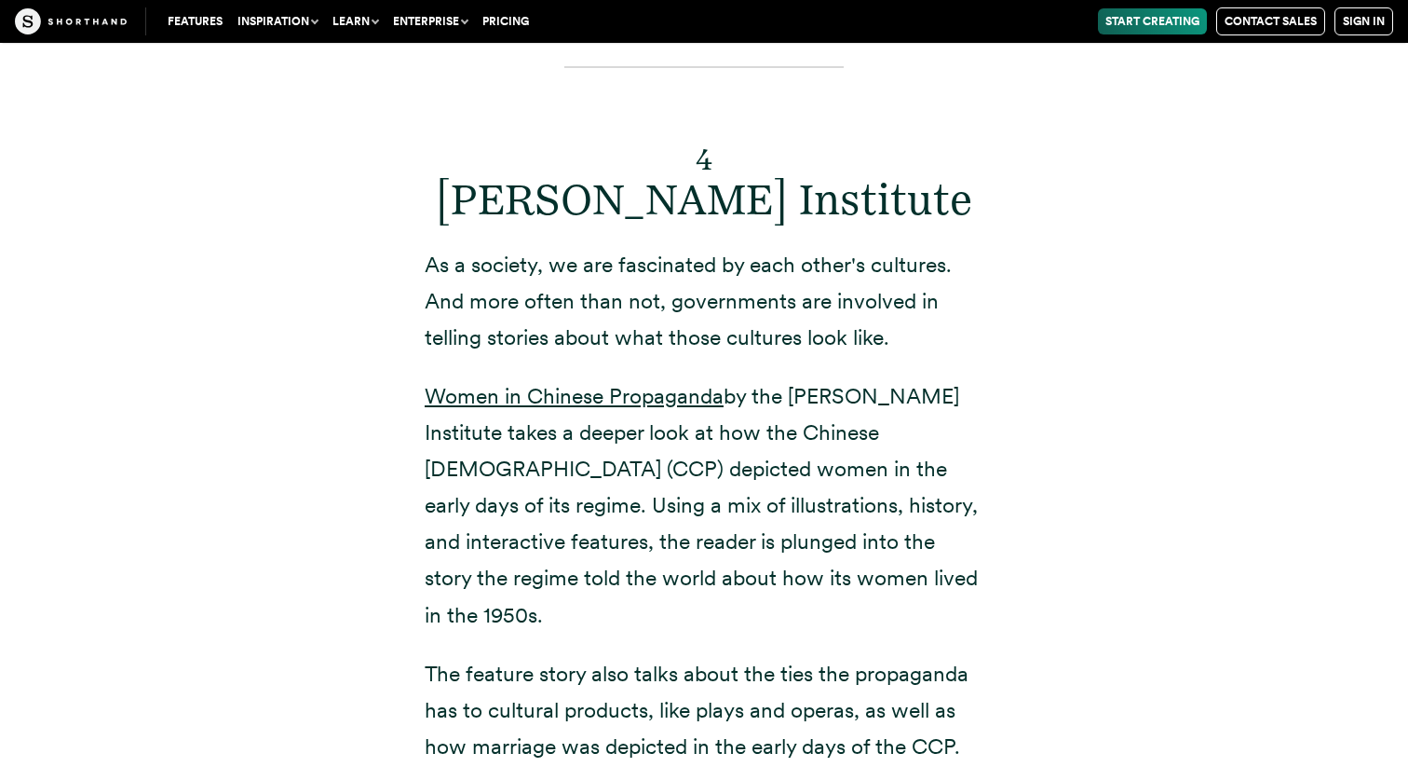
click at [843, 656] on p "The feature story also talks about the ties the propaganda has to cultural prod…" at bounding box center [704, 710] width 559 height 109
